Goal: Navigation & Orientation: Find specific page/section

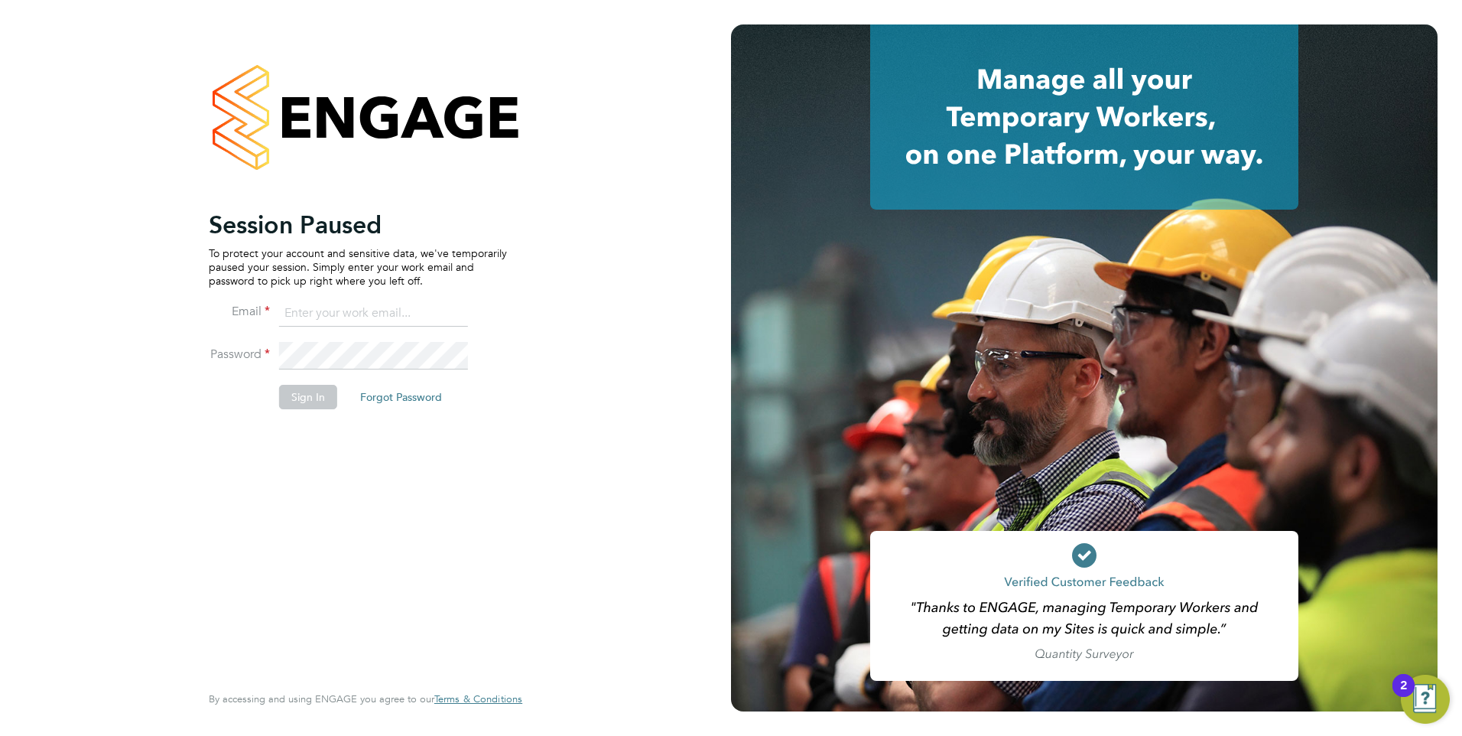
type input "[EMAIL_ADDRESS][DOMAIN_NAME]"
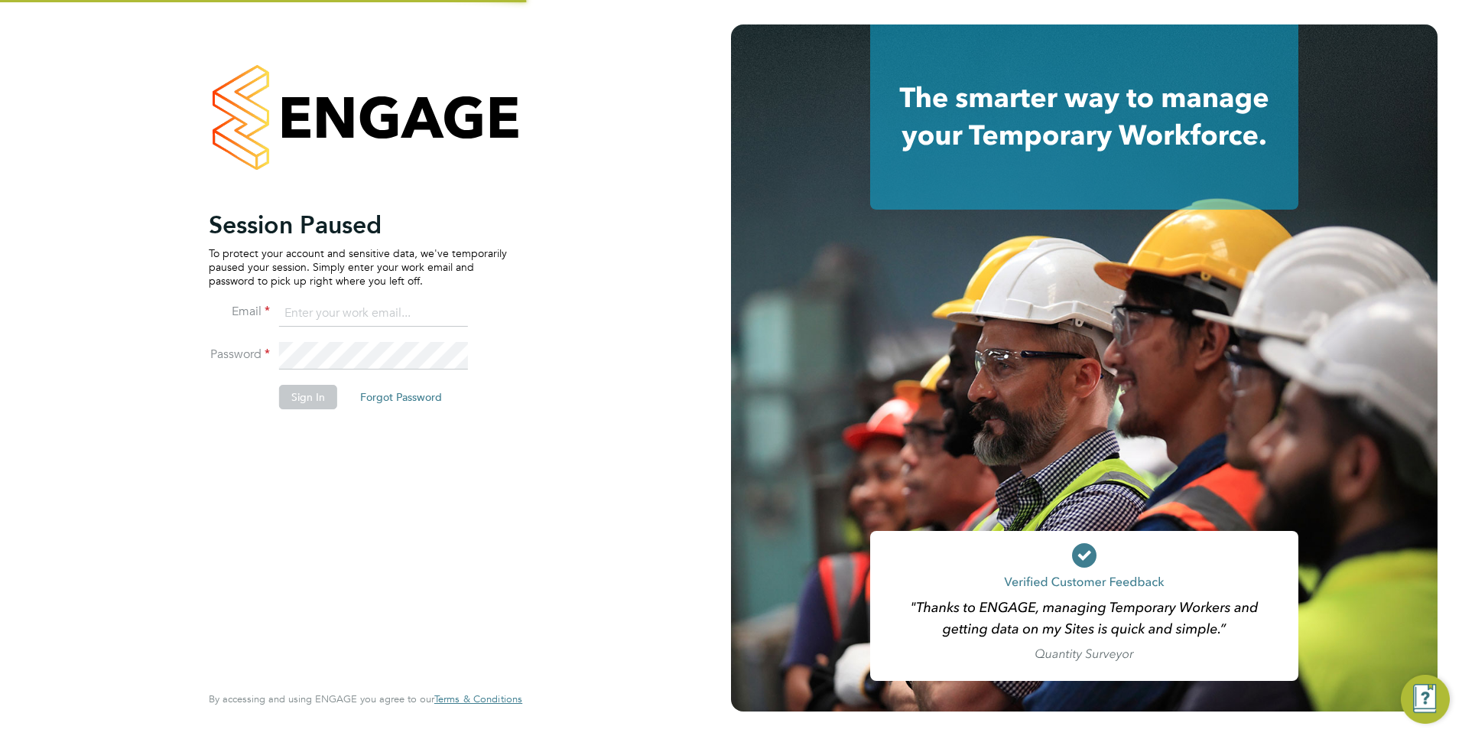
type input "[EMAIL_ADDRESS][DOMAIN_NAME]"
click at [298, 403] on button "Sign In" at bounding box center [308, 397] width 58 height 24
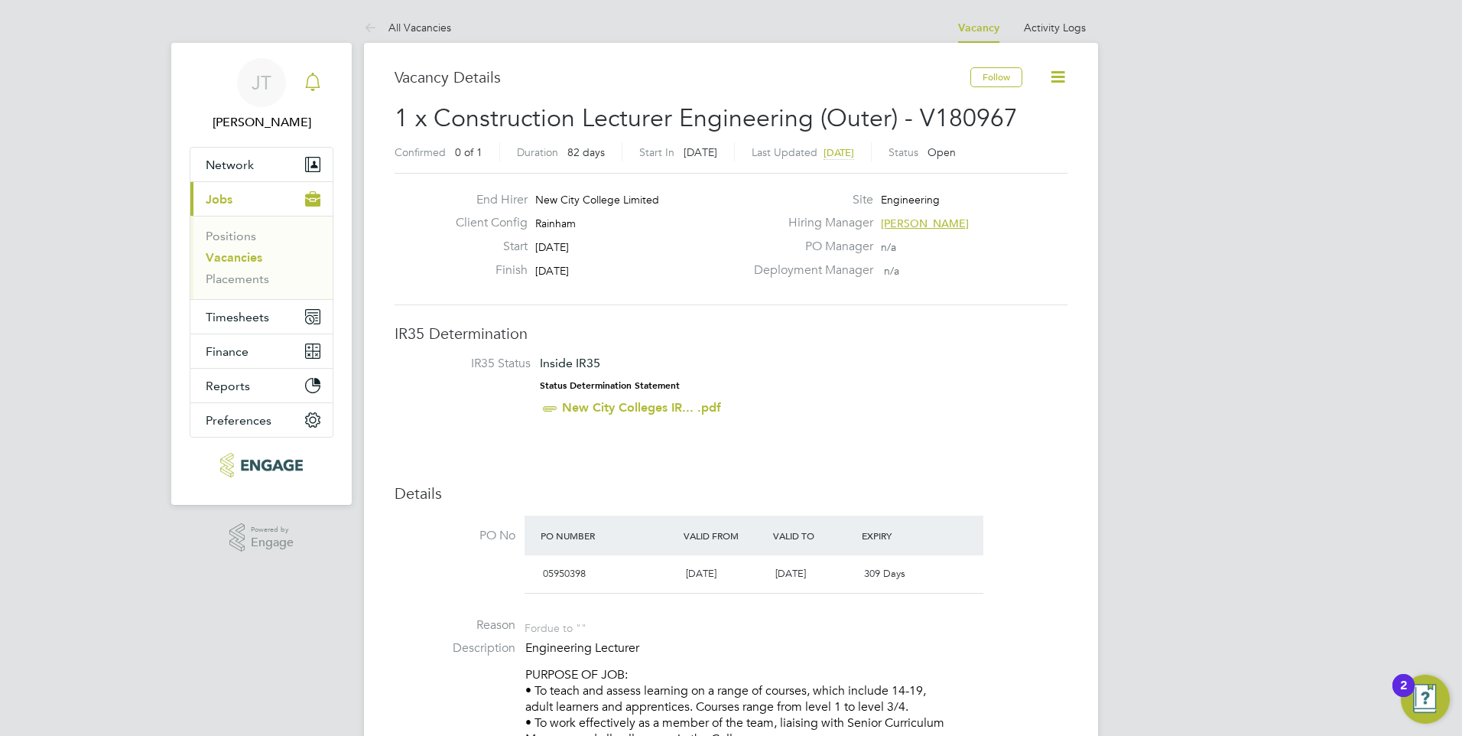
click at [320, 82] on icon "Main navigation" at bounding box center [313, 82] width 18 height 18
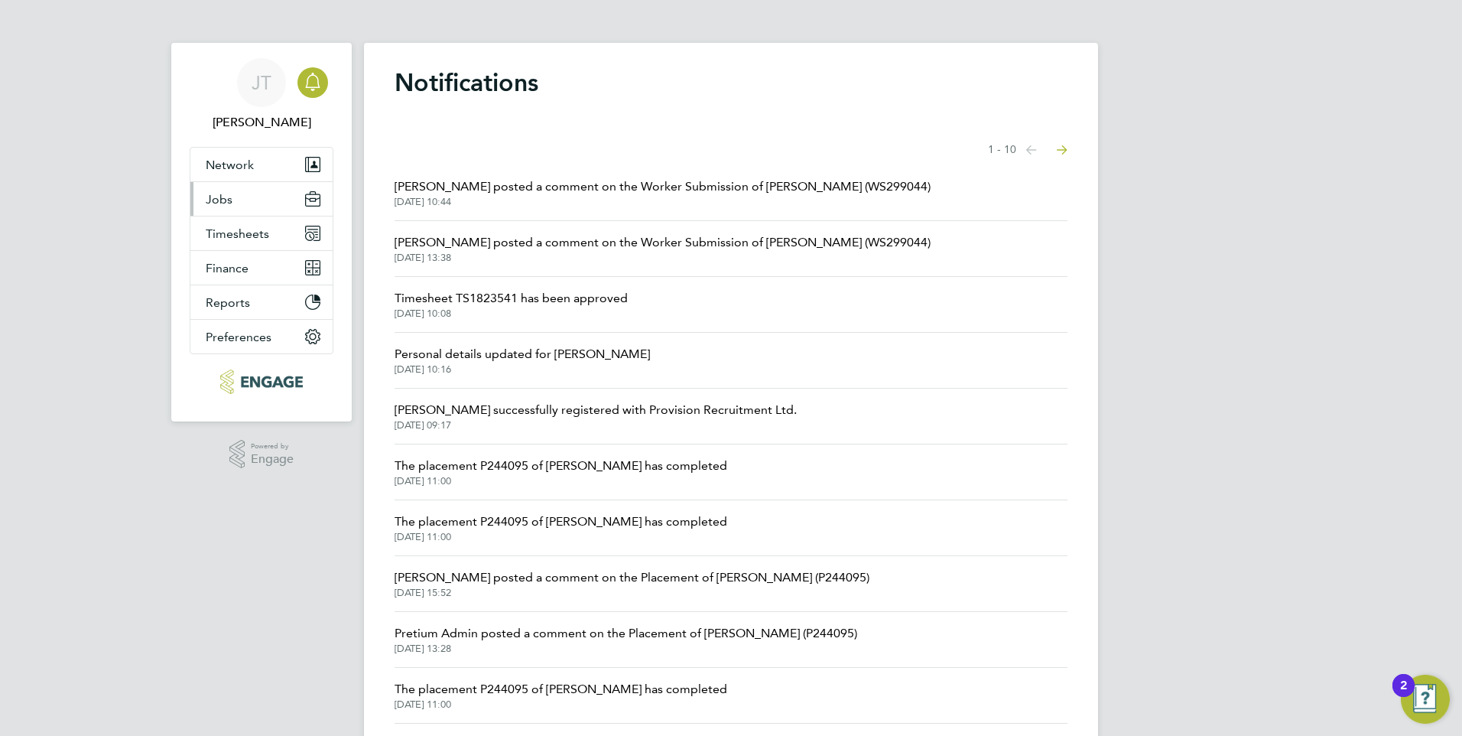
click at [249, 186] on button "Jobs" at bounding box center [261, 199] width 142 height 34
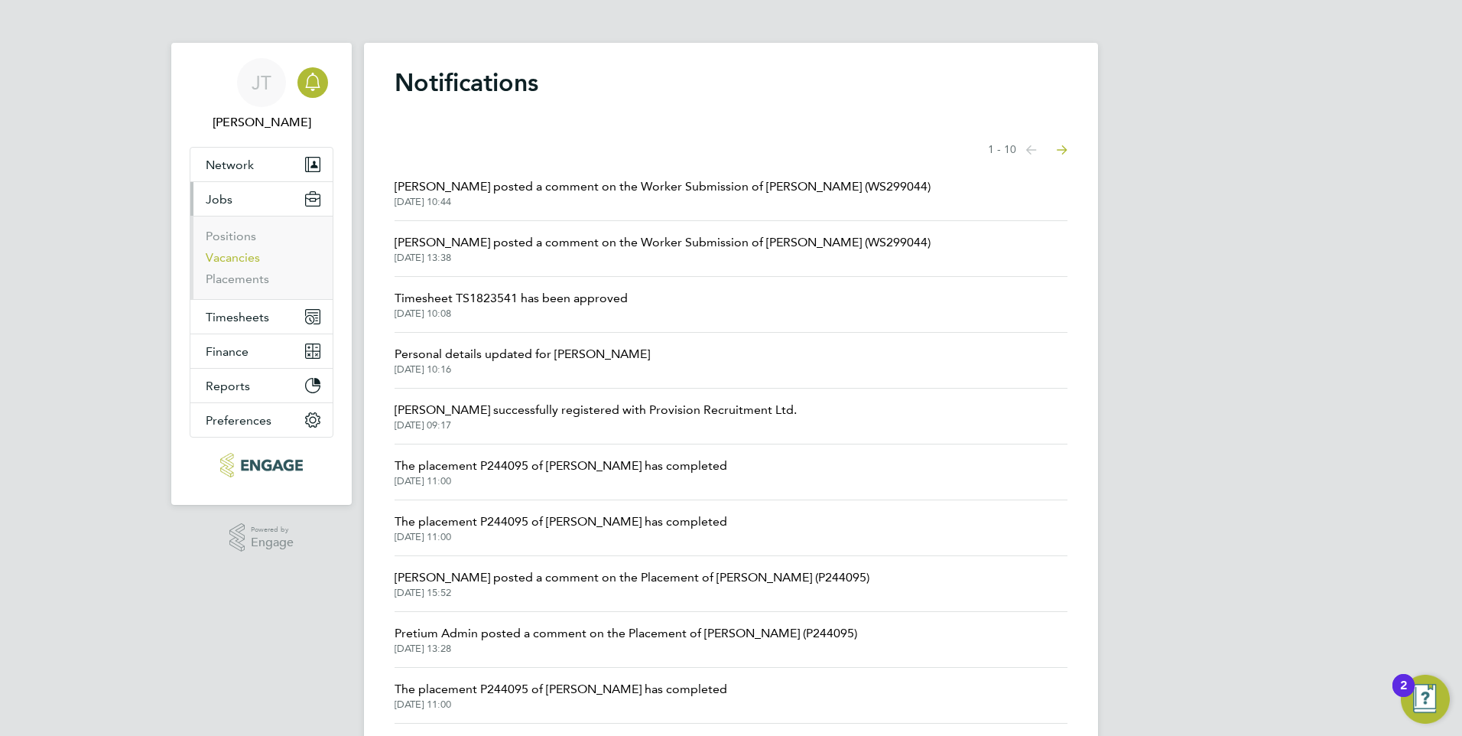
click at [248, 256] on link "Vacancies" at bounding box center [233, 257] width 54 height 15
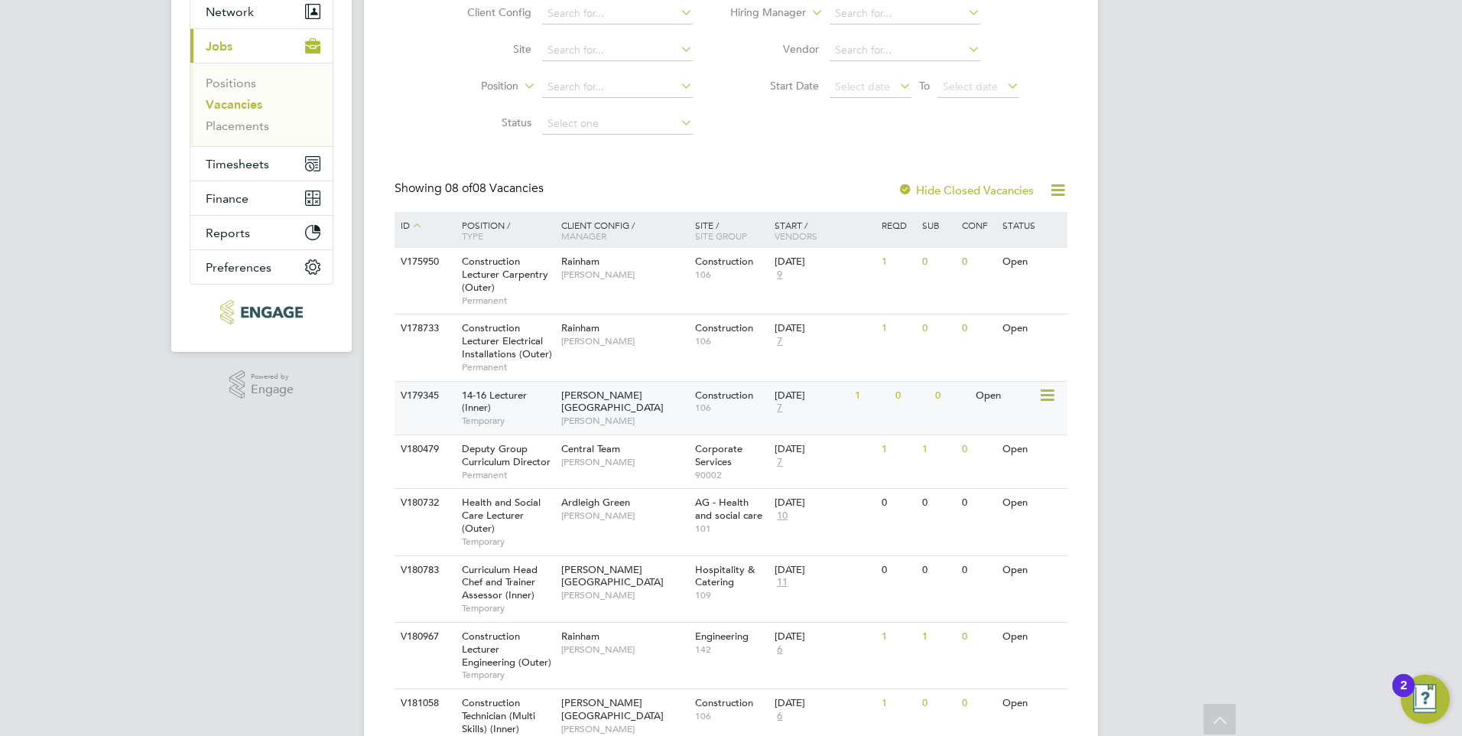
scroll to position [228, 0]
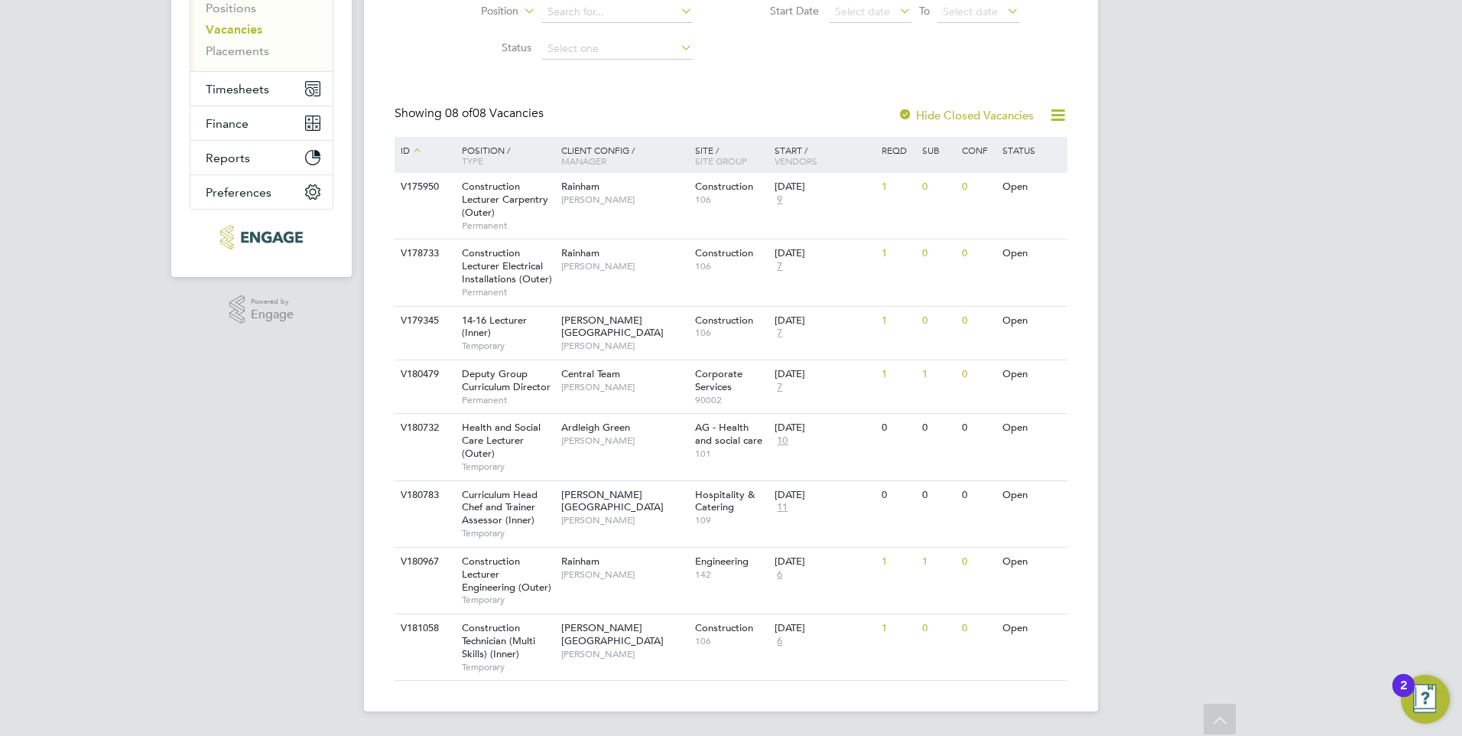
drag, startPoint x: 651, startPoint y: 309, endPoint x: 161, endPoint y: 515, distance: 531.8
click at [160, 515] on div "JT James Tarling Notifications Applications: Network Team Members Businesses Si…" at bounding box center [731, 253] width 1462 height 963
